Goal: Information Seeking & Learning: Check status

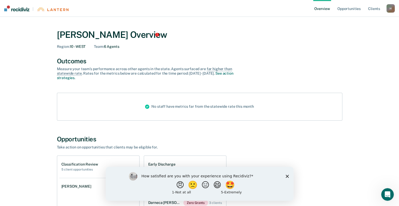
click at [399, 0] on nav "| Overview Opportunities Client s [EMAIL_ADDRESS][US_STATE][DOMAIN_NAME] H Prof…" at bounding box center [199, 8] width 399 height 17
click at [287, 177] on icon "Close survey" at bounding box center [287, 175] width 3 height 3
